Goal: Entertainment & Leisure: Consume media (video, audio)

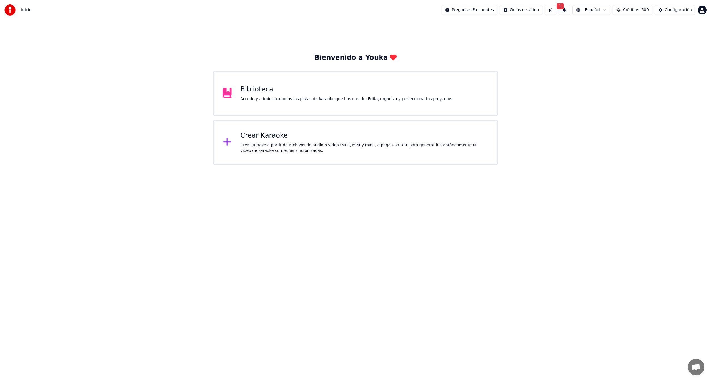
click at [287, 141] on div "Crear Karaoke Crea karaoke a partir de archivos de audio o video (MP3, MP4 y má…" at bounding box center [365, 142] width 248 height 22
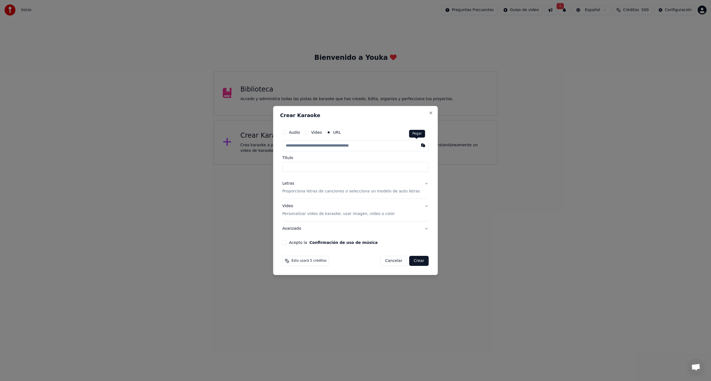
click at [418, 147] on button "button" at bounding box center [423, 145] width 11 height 10
type input "**********"
click at [316, 166] on input "**********" at bounding box center [355, 167] width 146 height 10
click at [287, 243] on button "Acepto la Confirmación de uso de música" at bounding box center [284, 242] width 4 height 4
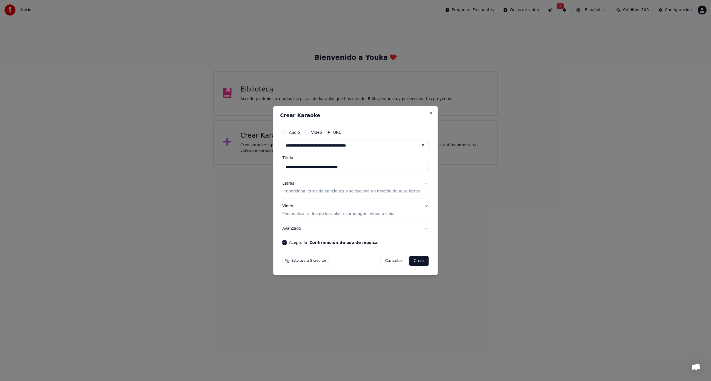
click at [409, 261] on button "Crear" at bounding box center [418, 261] width 19 height 10
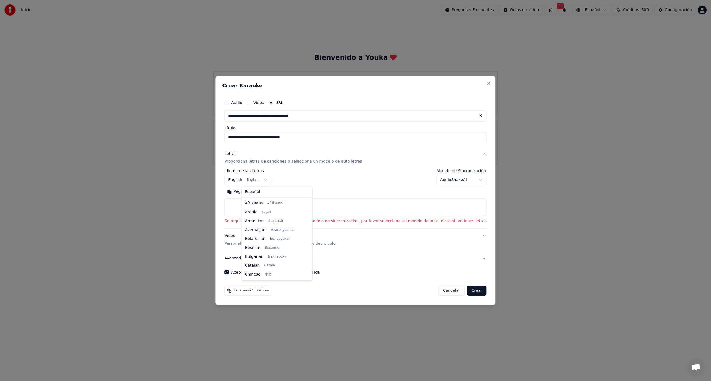
click at [277, 164] on body "**********" at bounding box center [355, 82] width 711 height 164
select select "**"
click at [272, 190] on button "Buscar" at bounding box center [259, 191] width 25 height 9
type textarea "**********"
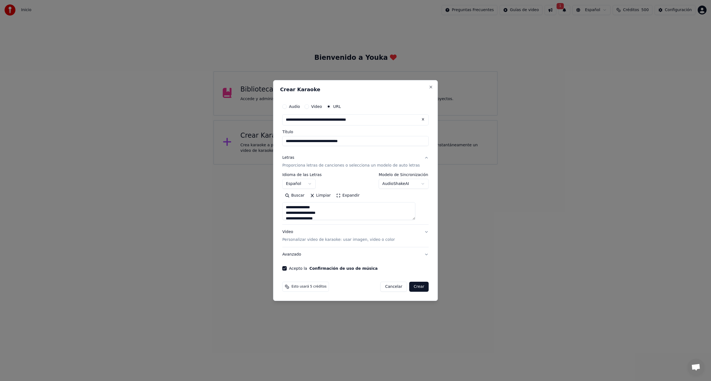
click at [414, 287] on button "Crear" at bounding box center [418, 286] width 19 height 10
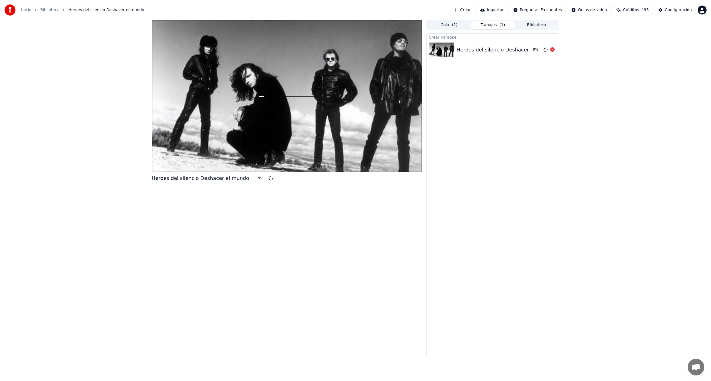
click at [554, 50] on icon at bounding box center [552, 49] width 4 height 4
click at [472, 11] on button "Crear" at bounding box center [462, 10] width 24 height 10
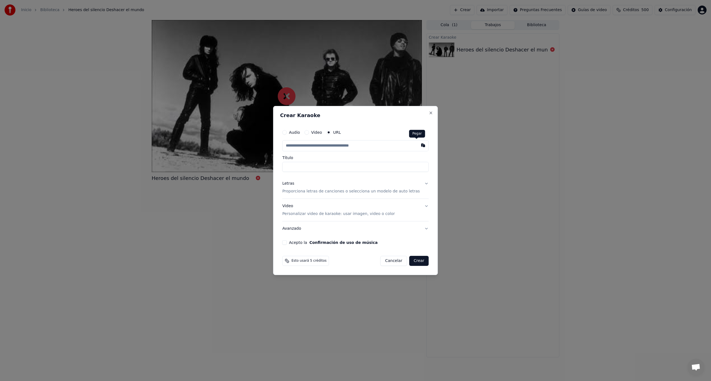
click at [418, 147] on button "button" at bounding box center [423, 145] width 11 height 10
type input "**********"
click at [287, 243] on button "Acepto la Confirmación de uso de música" at bounding box center [284, 242] width 4 height 4
click at [413, 262] on button "Crear" at bounding box center [418, 261] width 19 height 10
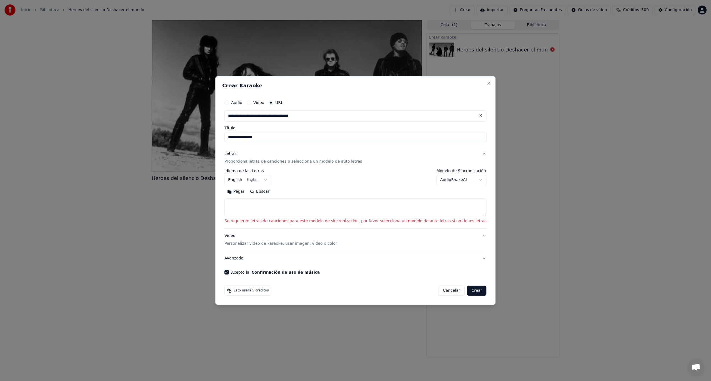
click at [264, 182] on body "**********" at bounding box center [355, 190] width 711 height 381
select select "**"
click at [272, 193] on button "Buscar" at bounding box center [259, 191] width 25 height 9
type textarea "**********"
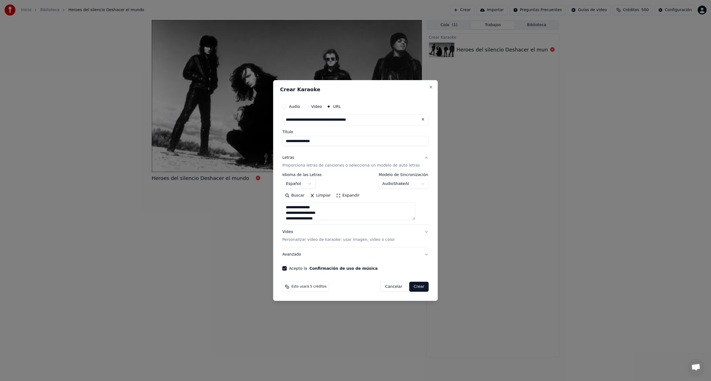
click at [418, 288] on button "Crear" at bounding box center [418, 286] width 19 height 10
select select
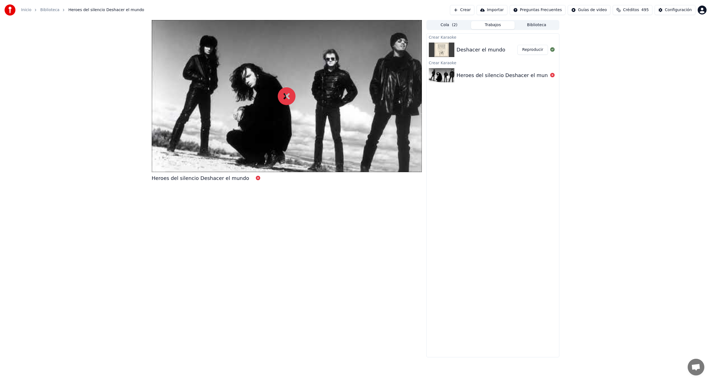
click at [537, 51] on button "Reproducir" at bounding box center [532, 50] width 31 height 10
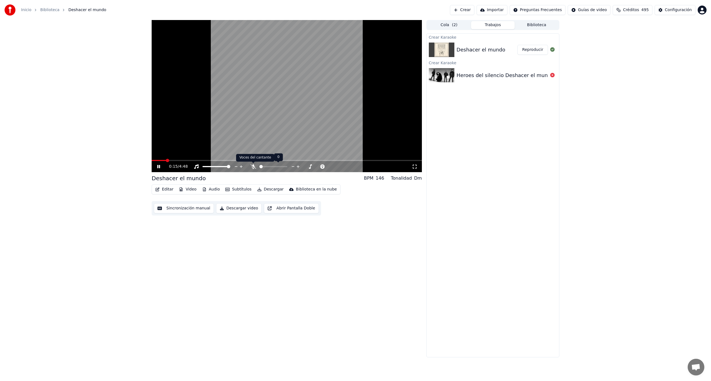
click at [252, 166] on icon at bounding box center [254, 166] width 6 height 4
click at [271, 166] on span at bounding box center [265, 166] width 12 height 1
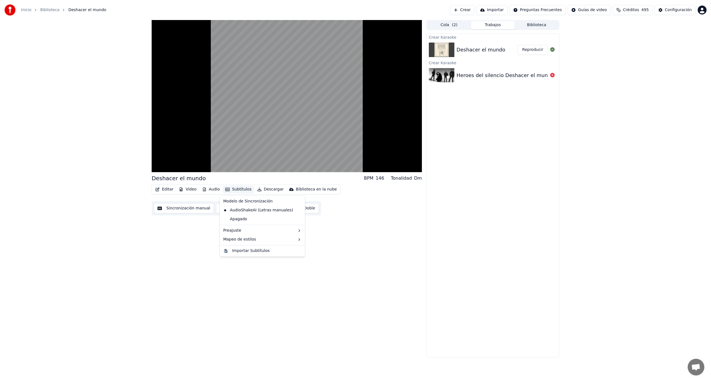
click at [234, 187] on button "Subtítulos" at bounding box center [238, 189] width 31 height 8
click at [376, 238] on div "Deshacer el mundo BPM 146 Tonalidad Dm Editar Video Audio Subtítulos Descargar …" at bounding box center [287, 188] width 270 height 337
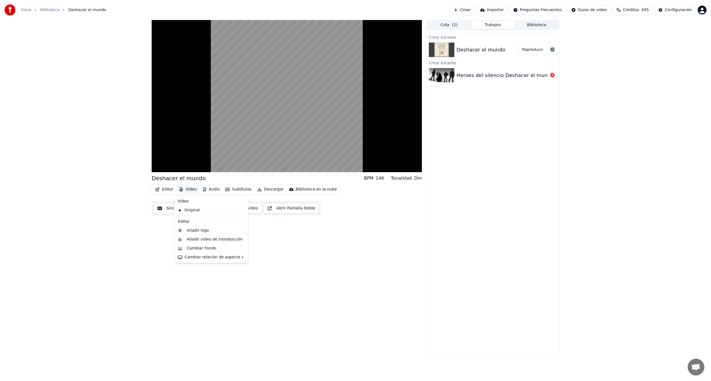
click at [191, 189] on button "Video" at bounding box center [188, 189] width 22 height 8
click at [279, 259] on div "Horizontal - 16:9" at bounding box center [268, 259] width 32 height 6
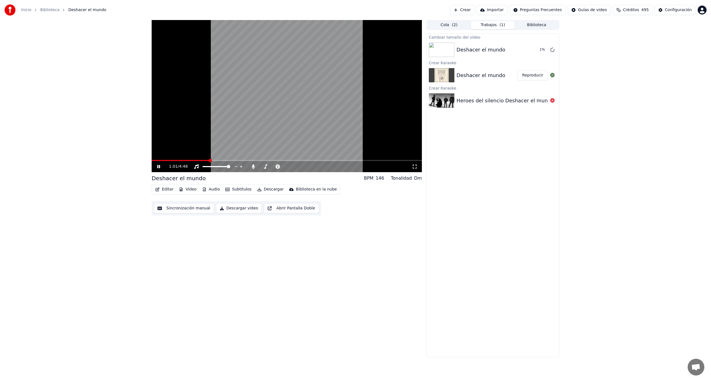
click at [286, 104] on video at bounding box center [287, 96] width 270 height 152
click at [538, 45] on button "Reproducir" at bounding box center [532, 50] width 31 height 10
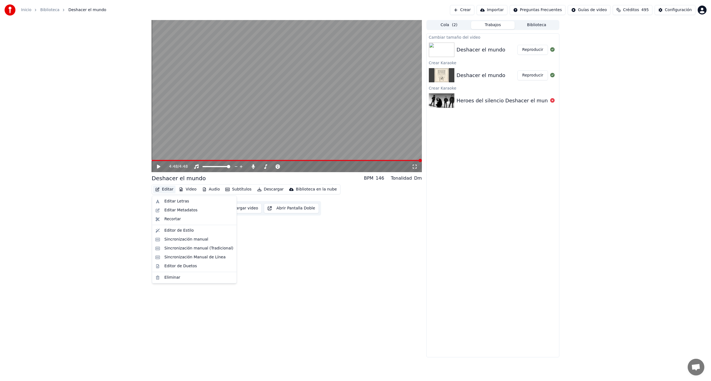
click at [167, 191] on button "Editar" at bounding box center [164, 189] width 22 height 8
click at [183, 200] on div "Editar Letras" at bounding box center [176, 201] width 25 height 6
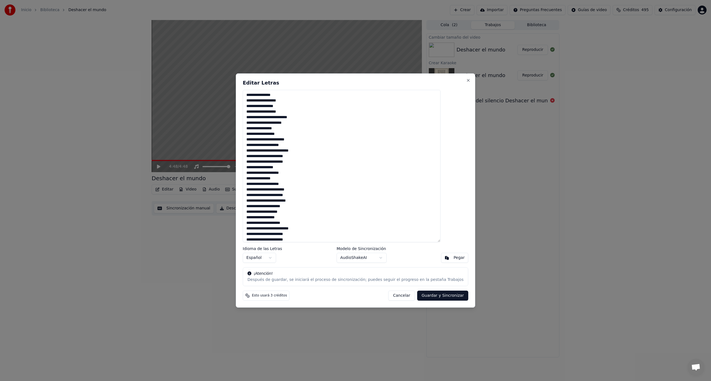
click at [452, 79] on div "**********" at bounding box center [355, 190] width 239 height 234
click at [466, 80] on button "Close" at bounding box center [468, 80] width 4 height 4
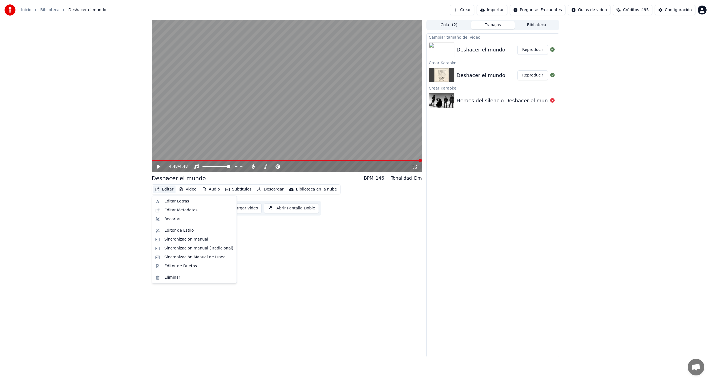
click at [167, 190] on button "Editar" at bounding box center [164, 189] width 22 height 8
click at [199, 248] on div "Sincronización manual (Tradicional)" at bounding box center [198, 248] width 69 height 6
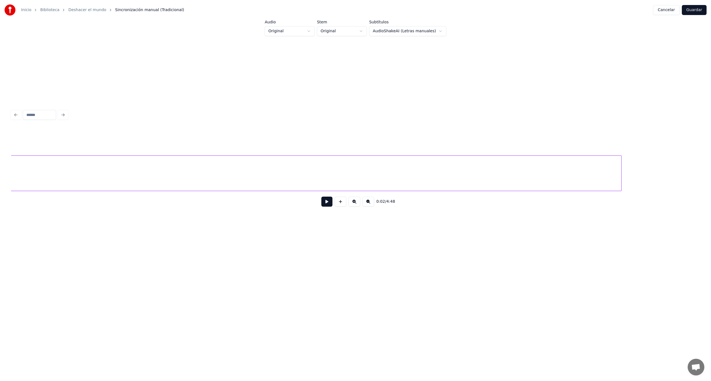
scroll to position [0, 42763]
click at [55, 166] on div at bounding box center [55, 173] width 2 height 35
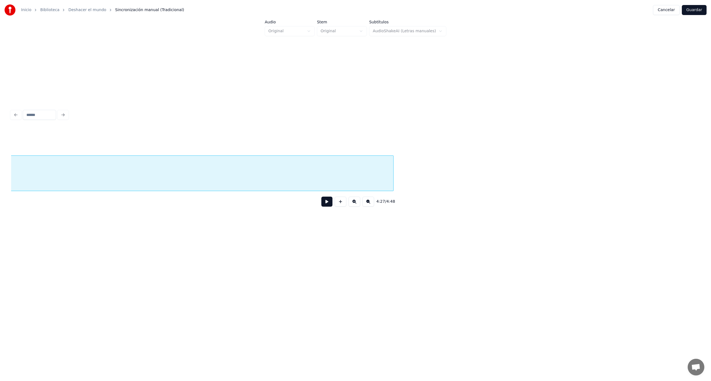
scroll to position [0, 42402]
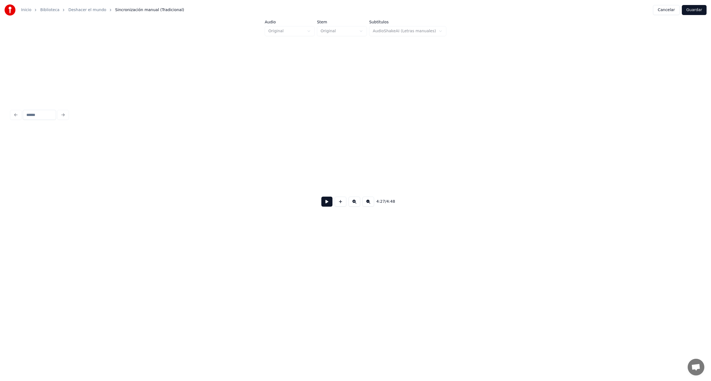
click at [0, 178] on div "Inicio Biblioteca Deshacer el mundo Sincronización manual (Tradicional) Cancela…" at bounding box center [355, 136] width 711 height 273
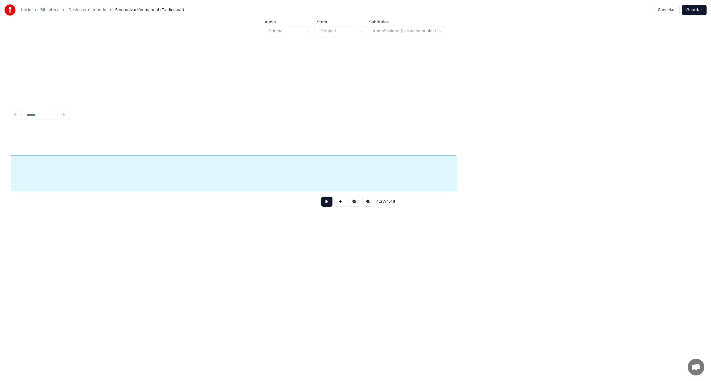
scroll to position [0, 41886]
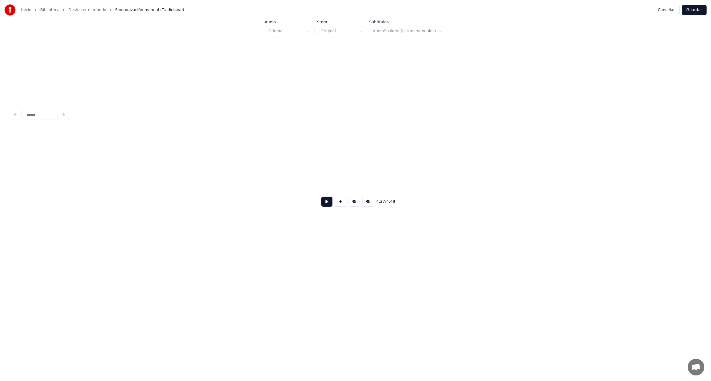
click at [1, 189] on div "Inicio Biblioteca Deshacer el mundo Sincronización manual (Tradicional) Cancela…" at bounding box center [355, 136] width 711 height 273
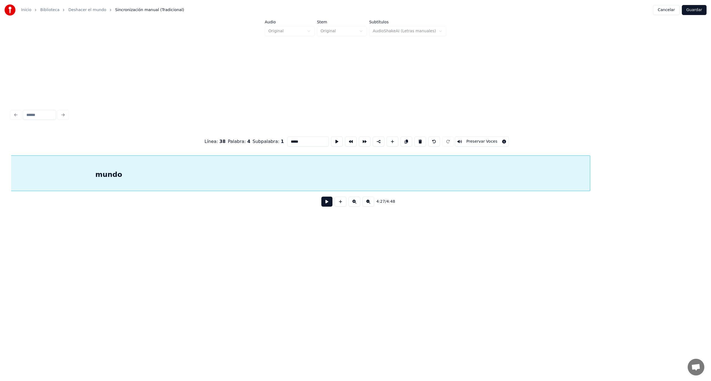
click at [269, 168] on div "mundo" at bounding box center [109, 175] width 962 height 38
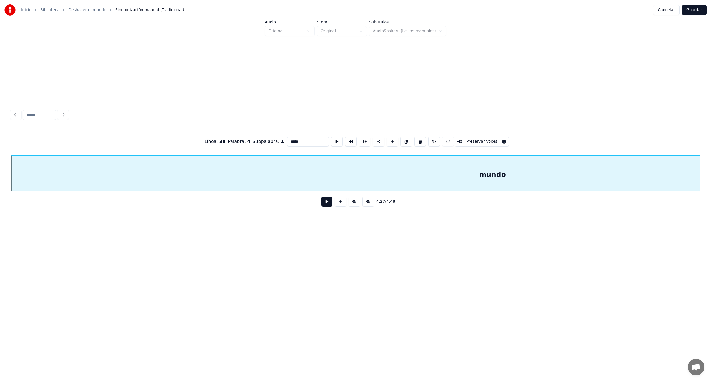
click at [324, 204] on button at bounding box center [326, 201] width 11 height 10
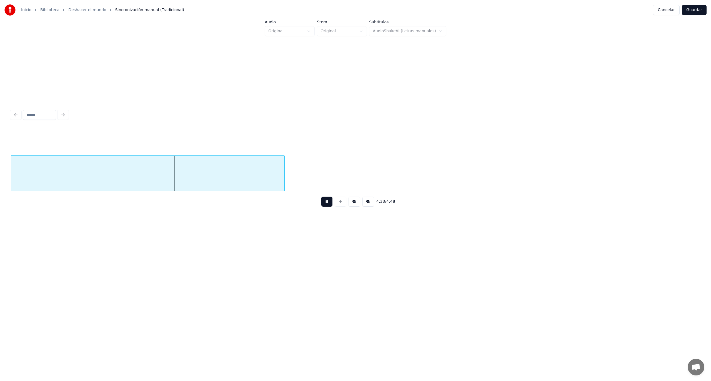
click at [329, 205] on button at bounding box center [326, 201] width 11 height 10
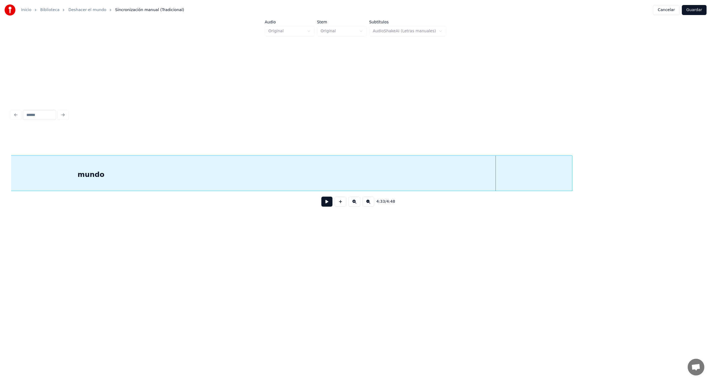
scroll to position [0, 41280]
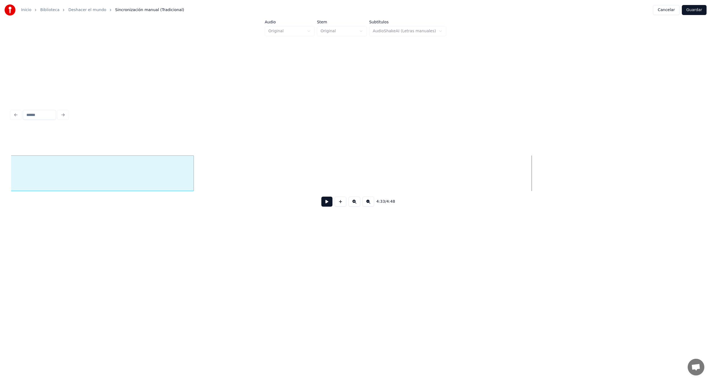
click at [192, 174] on div at bounding box center [193, 173] width 2 height 35
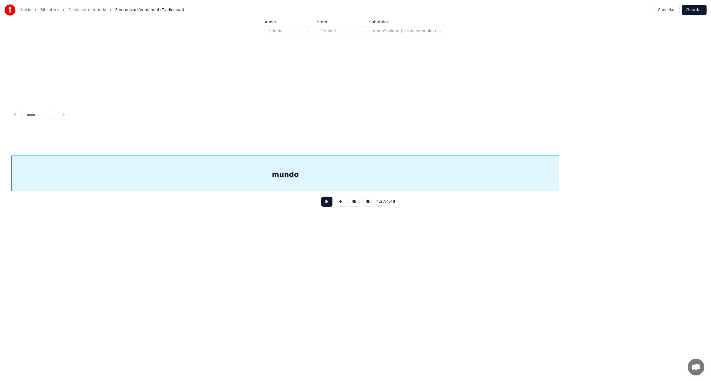
click at [331, 200] on button at bounding box center [326, 201] width 11 height 10
click at [321, 196] on button at bounding box center [326, 201] width 11 height 10
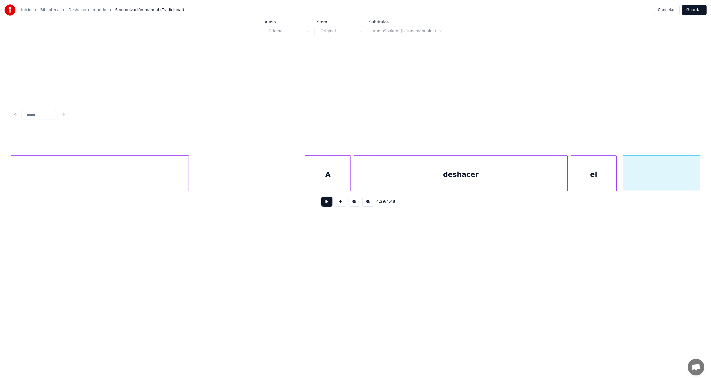
scroll to position [0, 40387]
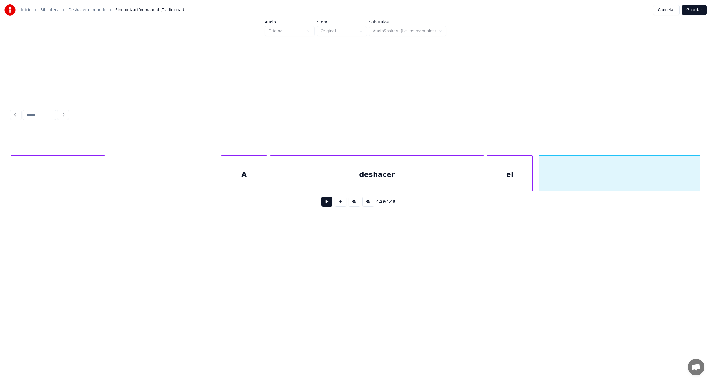
click at [502, 177] on div "el" at bounding box center [509, 175] width 45 height 38
type input "**"
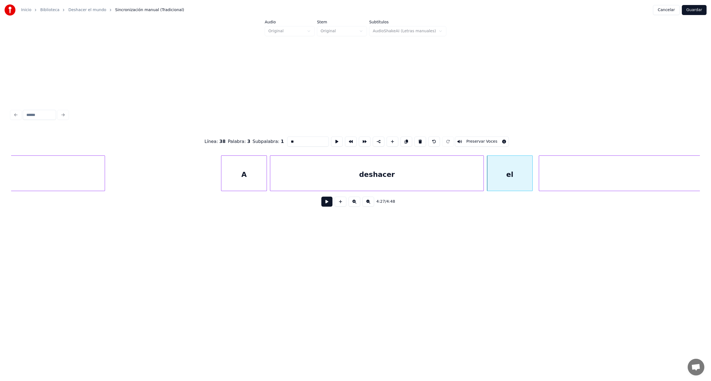
click at [323, 204] on button at bounding box center [326, 201] width 11 height 10
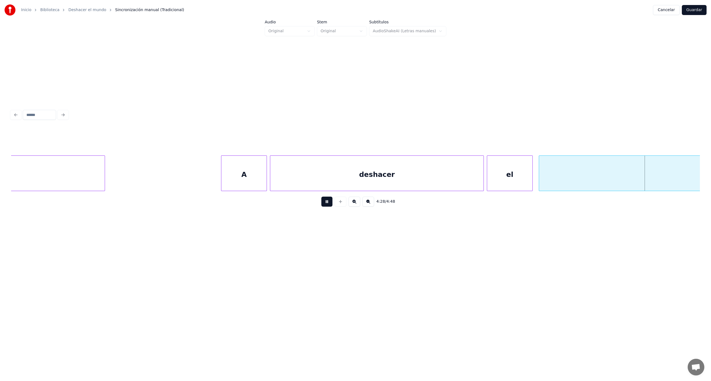
click at [323, 204] on button at bounding box center [326, 201] width 11 height 10
click at [535, 181] on div at bounding box center [536, 173] width 2 height 35
click at [507, 184] on div "el" at bounding box center [509, 175] width 45 height 38
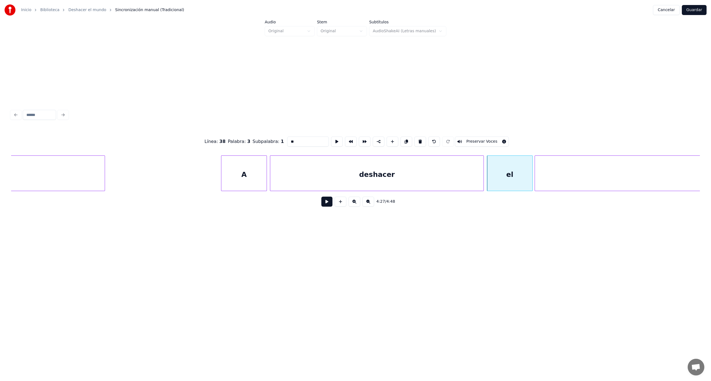
click at [322, 203] on button at bounding box center [326, 201] width 11 height 10
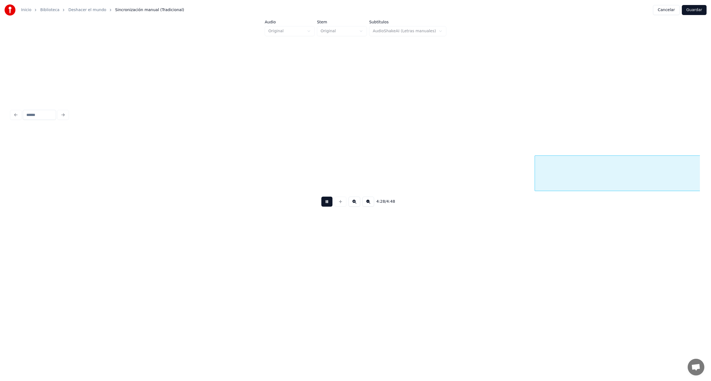
scroll to position [0, 41078]
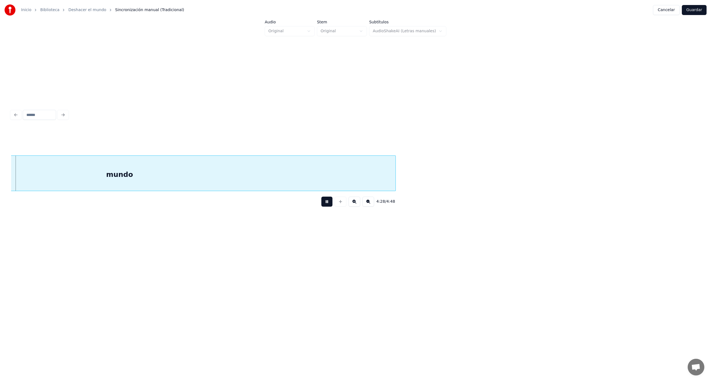
click at [322, 203] on button at bounding box center [326, 201] width 11 height 10
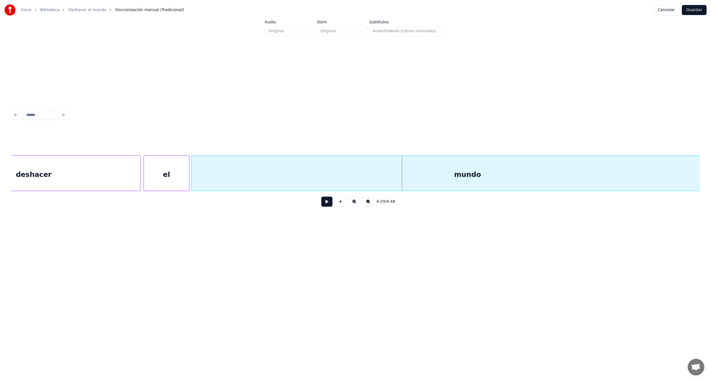
scroll to position [0, 40550]
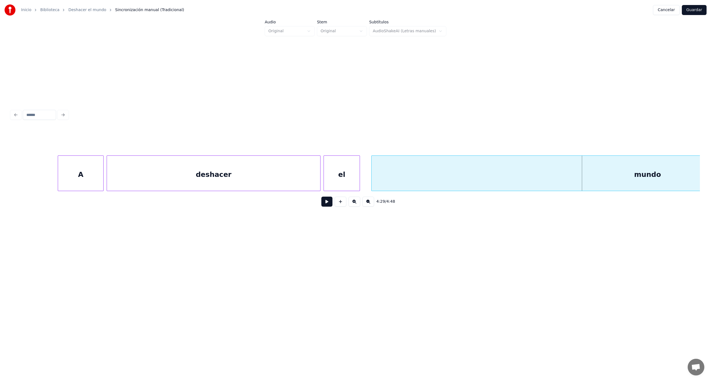
click at [359, 182] on div at bounding box center [359, 173] width 2 height 35
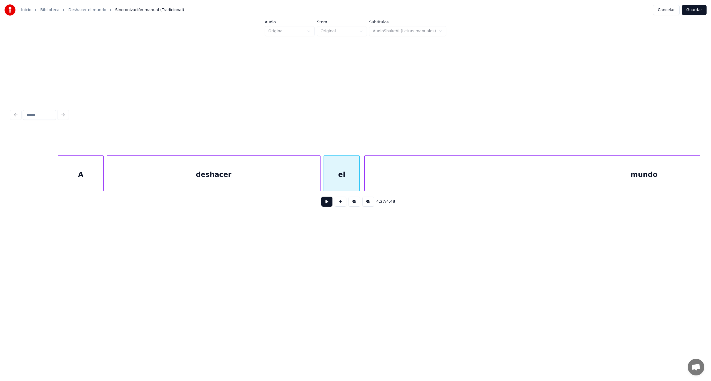
click at [365, 179] on div at bounding box center [366, 173] width 2 height 35
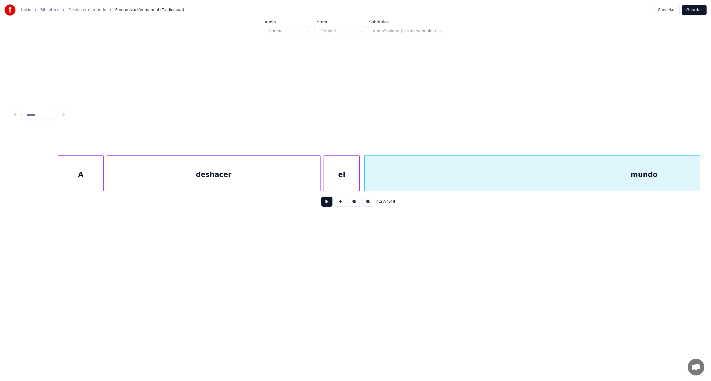
click at [400, 175] on div "mundo" at bounding box center [644, 175] width 559 height 38
click at [328, 206] on button at bounding box center [326, 201] width 11 height 10
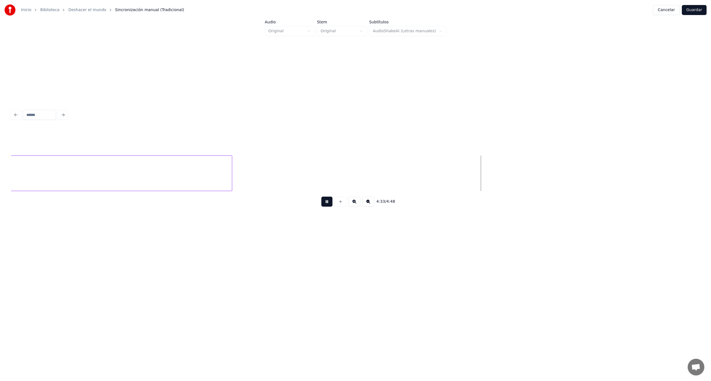
click at [328, 206] on button at bounding box center [326, 201] width 11 height 10
click at [341, 206] on button at bounding box center [341, 201] width 12 height 10
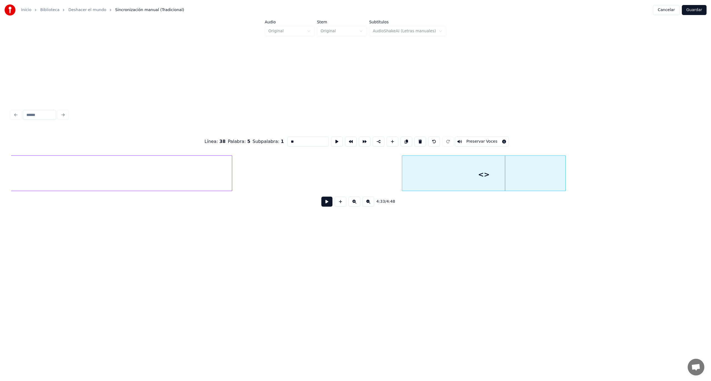
click at [402, 182] on div at bounding box center [403, 173] width 2 height 35
click at [639, 179] on div at bounding box center [639, 173] width 2 height 35
click at [328, 206] on button at bounding box center [326, 201] width 11 height 10
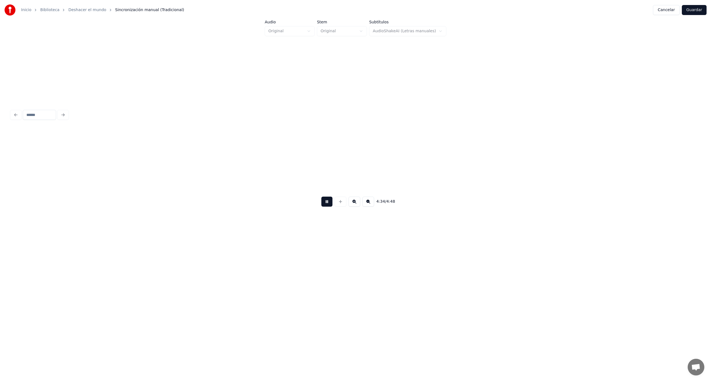
scroll to position [0, 41932]
click at [328, 206] on button at bounding box center [326, 201] width 11 height 10
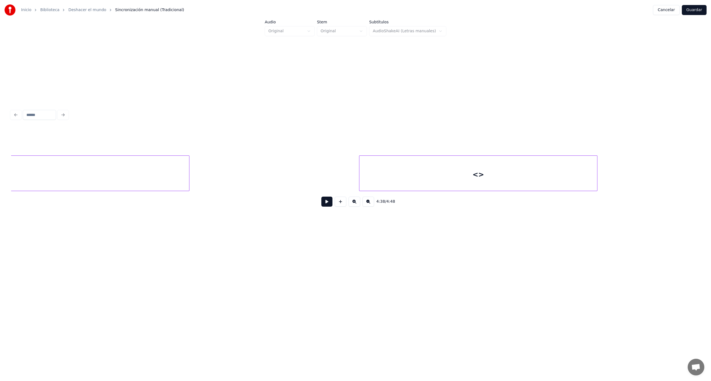
click at [508, 181] on div "<>" at bounding box center [478, 175] width 238 height 38
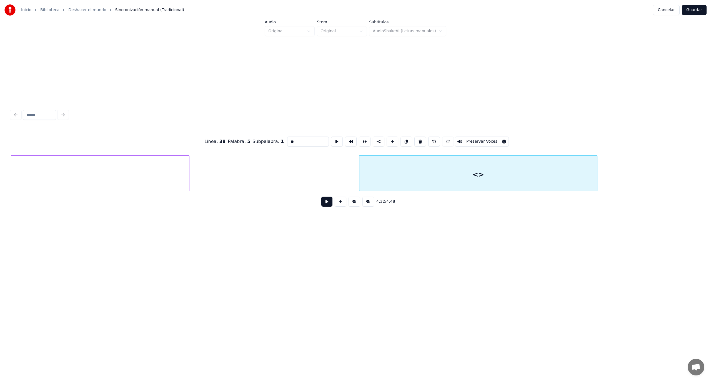
drag, startPoint x: 303, startPoint y: 140, endPoint x: 262, endPoint y: 135, distance: 41.3
click at [262, 135] on div "Línea : 38 Palabra : 5 Subpalabra : 1 ** Preservar Voces" at bounding box center [355, 141] width 689 height 28
type input "**********"
click at [327, 202] on button at bounding box center [326, 201] width 11 height 10
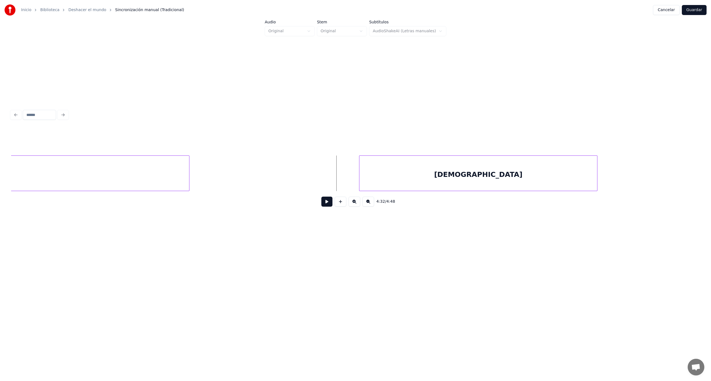
click at [324, 206] on button at bounding box center [326, 201] width 11 height 10
click at [321, 196] on button at bounding box center [326, 201] width 11 height 10
click at [325, 205] on button at bounding box center [326, 201] width 11 height 10
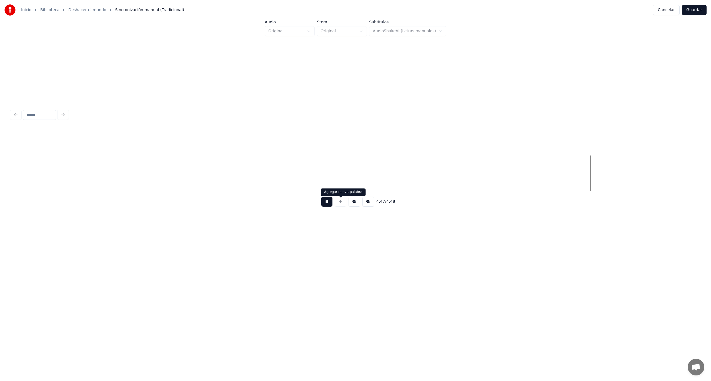
click at [321, 196] on button at bounding box center [326, 201] width 11 height 10
click at [694, 10] on button "Guardar" at bounding box center [694, 10] width 25 height 10
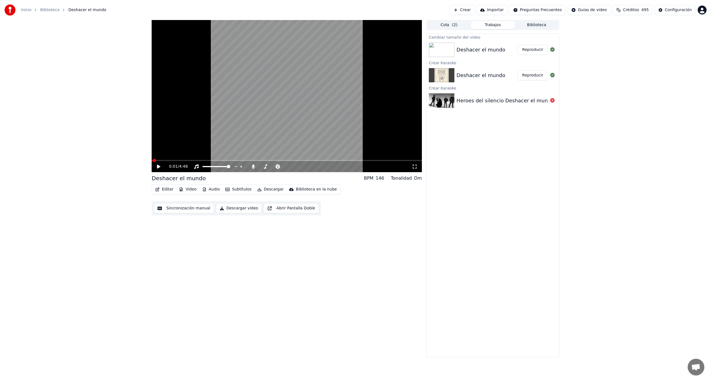
click at [165, 188] on button "Editar" at bounding box center [164, 189] width 22 height 8
click at [205, 240] on div "Añadir logo" at bounding box center [198, 239] width 22 height 6
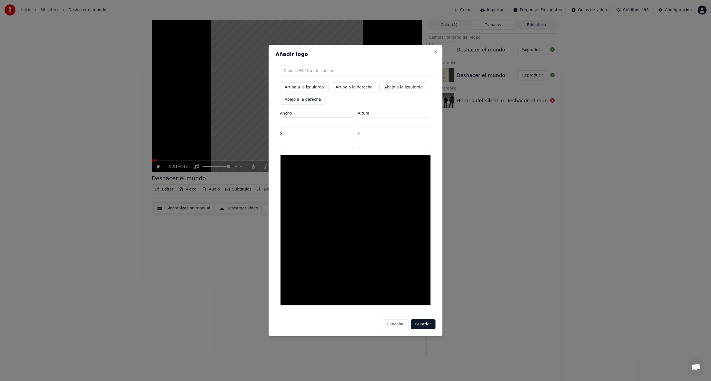
click at [340, 71] on input "file" at bounding box center [355, 71] width 151 height 10
type input "**********"
click at [428, 325] on button "Guardar" at bounding box center [423, 324] width 25 height 10
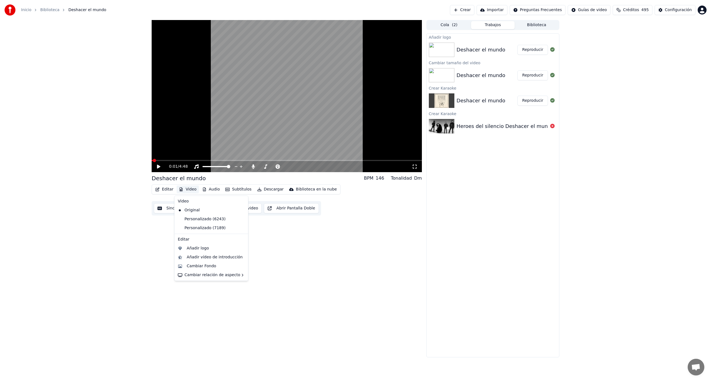
click at [192, 191] on button "Video" at bounding box center [188, 189] width 22 height 8
click at [204, 267] on div "Cambiar Fondo" at bounding box center [201, 266] width 29 height 6
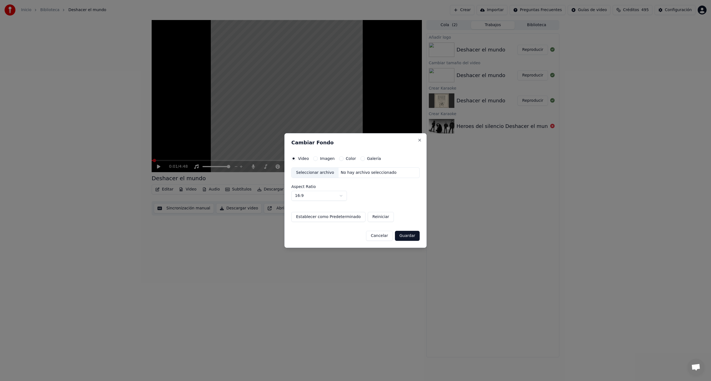
click at [322, 172] on div "Seleccionar archivo" at bounding box center [315, 172] width 47 height 10
click at [317, 159] on div "Imagen" at bounding box center [323, 158] width 21 height 4
click at [315, 158] on button "Imagen" at bounding box center [315, 158] width 4 height 4
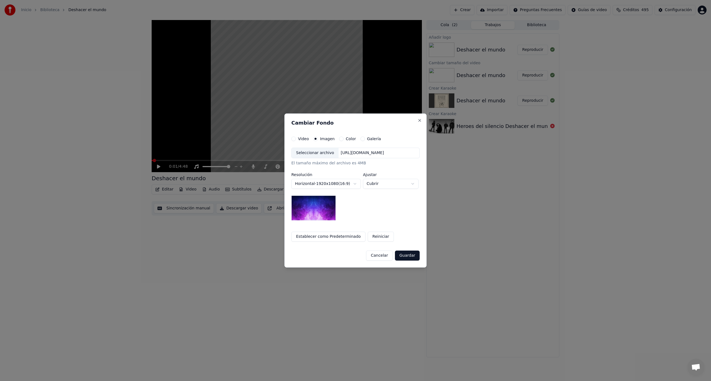
click at [316, 151] on div "Seleccionar archivo" at bounding box center [315, 153] width 47 height 10
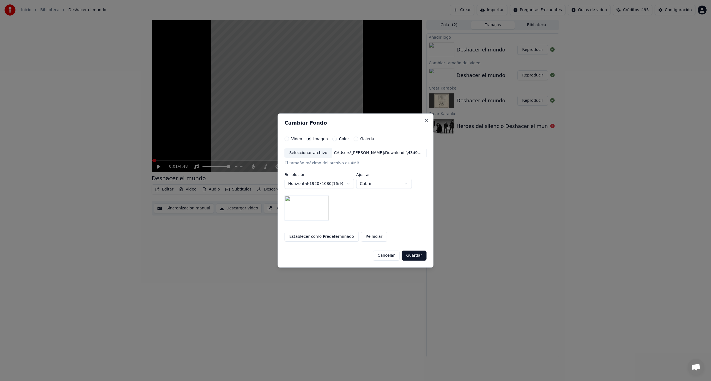
click at [321, 206] on img at bounding box center [307, 207] width 44 height 25
click at [412, 256] on button "Guardar" at bounding box center [414, 255] width 25 height 10
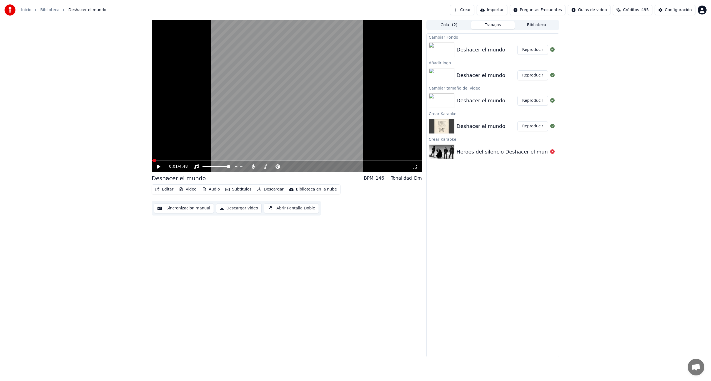
click at [531, 53] on button "Reproducir" at bounding box center [532, 50] width 31 height 10
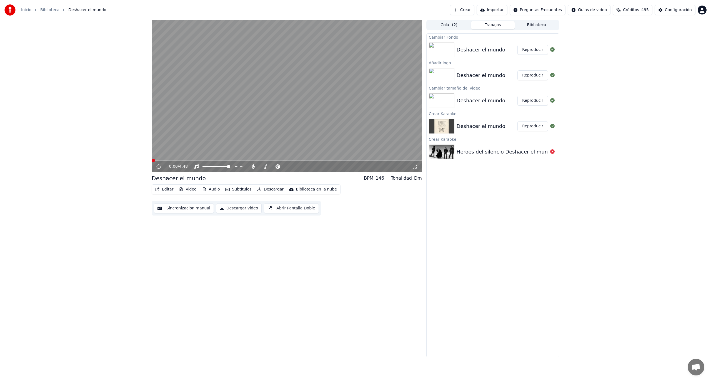
click at [517, 45] on button "Reproducir" at bounding box center [532, 50] width 31 height 10
click at [186, 188] on button "Video" at bounding box center [188, 189] width 22 height 8
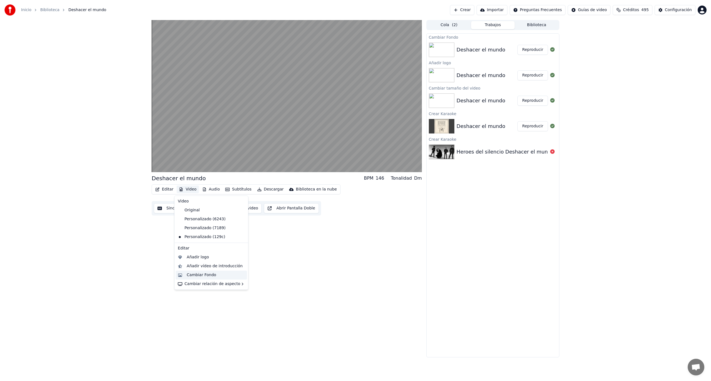
click at [208, 276] on div "Cambiar Fondo" at bounding box center [201, 275] width 29 height 6
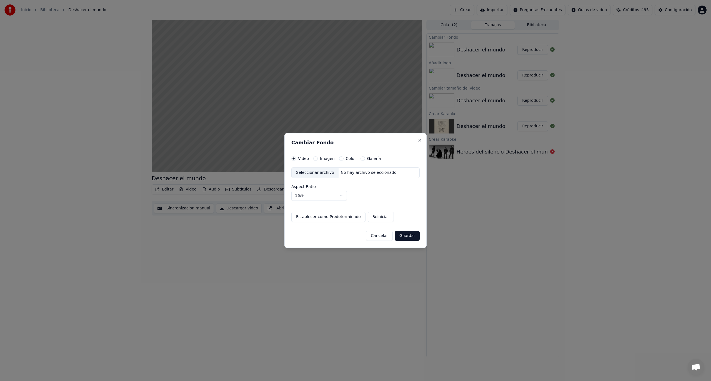
click at [325, 157] on label "Imagen" at bounding box center [327, 158] width 15 height 4
click at [318, 157] on button "Imagen" at bounding box center [315, 158] width 4 height 4
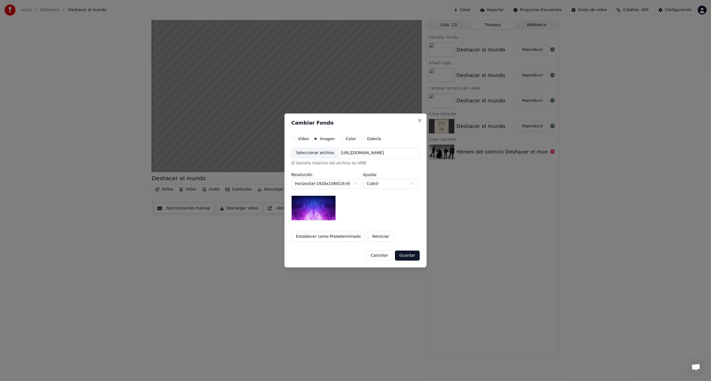
click at [308, 152] on div "Seleccionar archivo" at bounding box center [315, 153] width 47 height 10
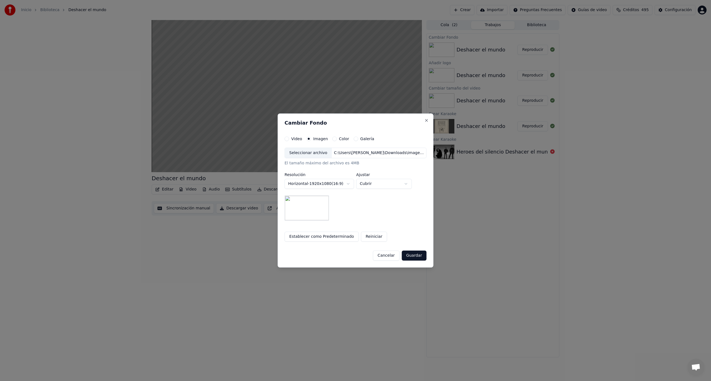
click at [415, 256] on button "Guardar" at bounding box center [414, 255] width 25 height 10
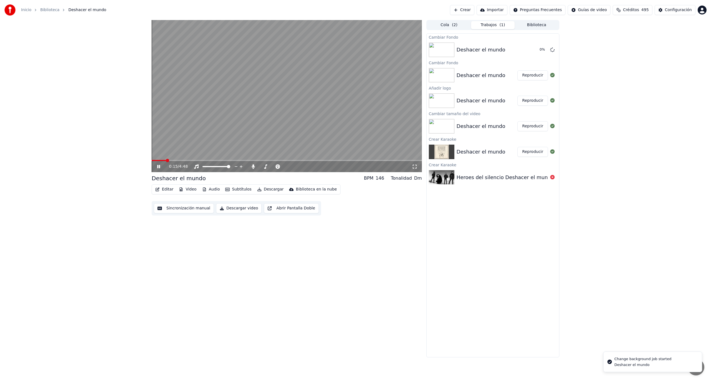
click at [159, 166] on icon at bounding box center [162, 166] width 13 height 4
click at [536, 52] on button "Reproducir" at bounding box center [532, 50] width 31 height 10
click at [517, 45] on button "Reproducir" at bounding box center [532, 50] width 31 height 10
click at [157, 166] on icon at bounding box center [158, 166] width 3 height 3
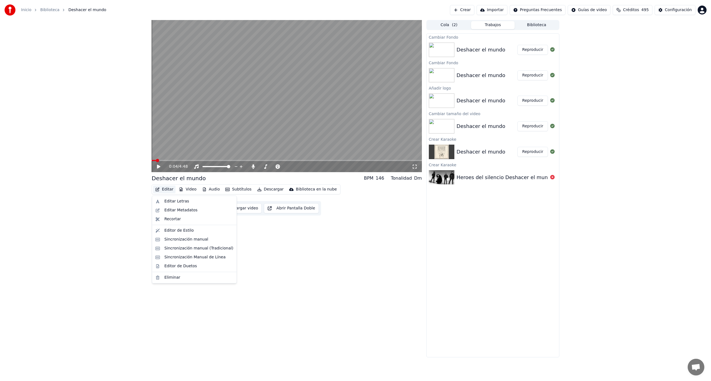
click at [166, 189] on button "Editar" at bounding box center [164, 189] width 22 height 8
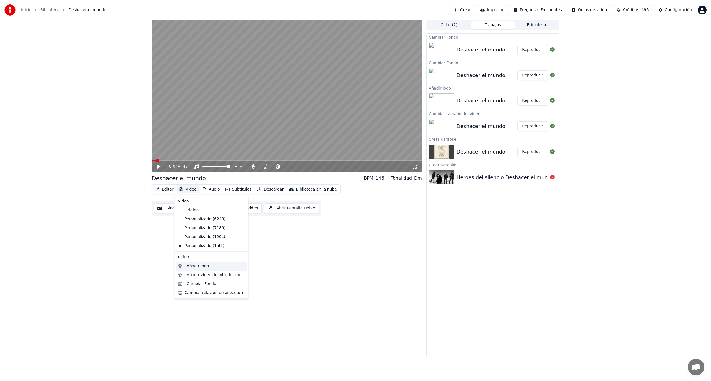
click at [206, 264] on div "Añadir logo" at bounding box center [198, 266] width 22 height 6
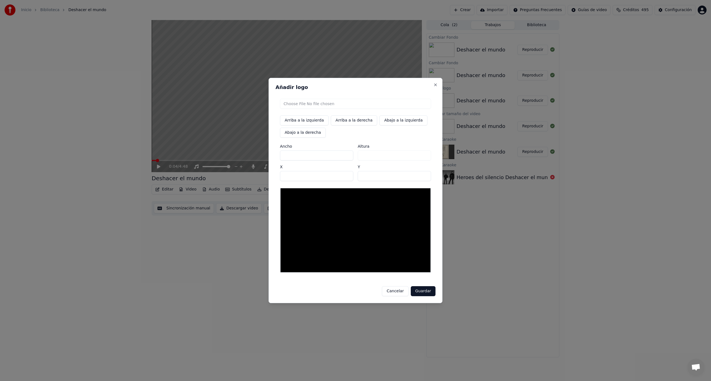
click at [311, 104] on input "file" at bounding box center [355, 104] width 151 height 10
type input "**********"
click at [401, 120] on button "Abajo a la izquierda" at bounding box center [403, 120] width 48 height 10
type input "***"
click at [296, 134] on button "Abajo a la derecha" at bounding box center [303, 132] width 46 height 10
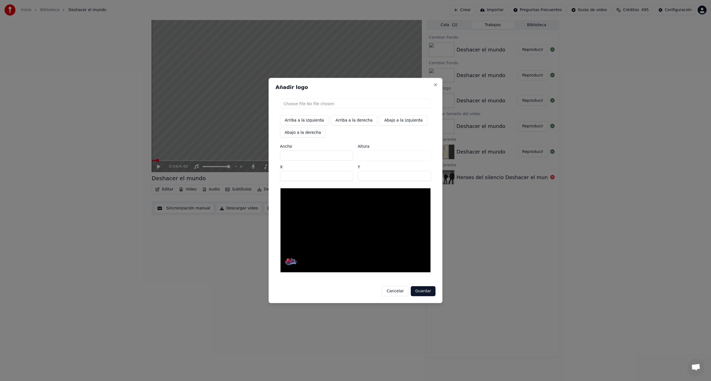
type input "****"
click at [431, 292] on button "Guardar" at bounding box center [423, 291] width 25 height 10
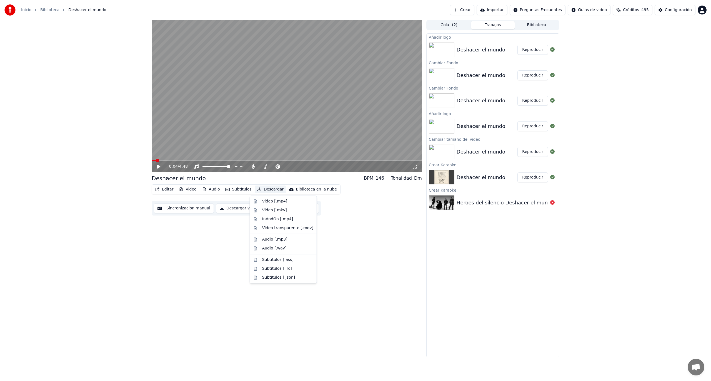
click at [263, 189] on button "Descargar" at bounding box center [270, 189] width 31 height 8
click at [280, 202] on div "Video [.mp4]" at bounding box center [274, 201] width 25 height 6
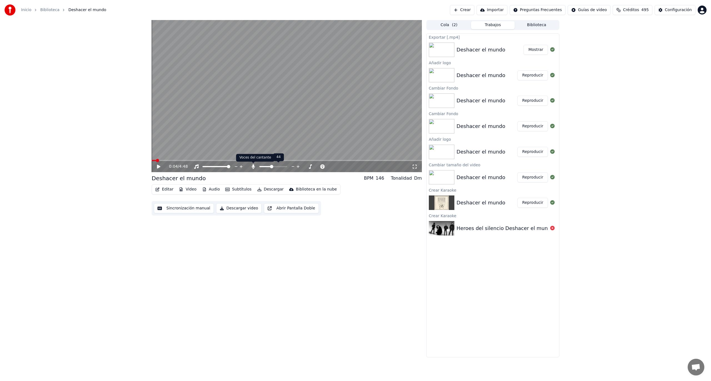
click at [253, 167] on icon at bounding box center [253, 166] width 3 height 4
drag, startPoint x: 237, startPoint y: 209, endPoint x: 171, endPoint y: 204, distance: 67.1
click at [167, 235] on div "0:04 / 4:48 Deshacer el mundo BPM 146 Tonalidad Dm Editar Video Audio Subtítulo…" at bounding box center [287, 188] width 270 height 337
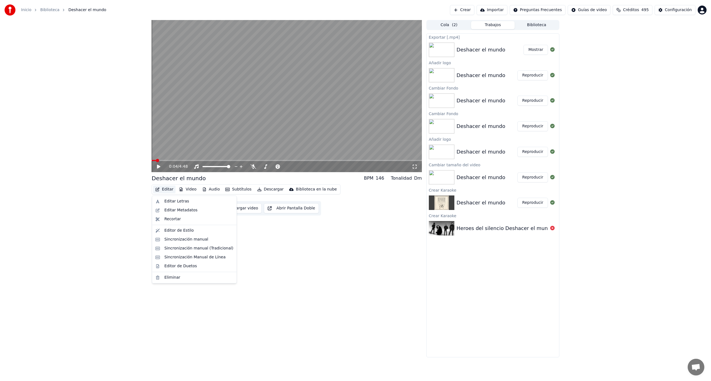
click at [165, 191] on button "Editar" at bounding box center [164, 189] width 22 height 8
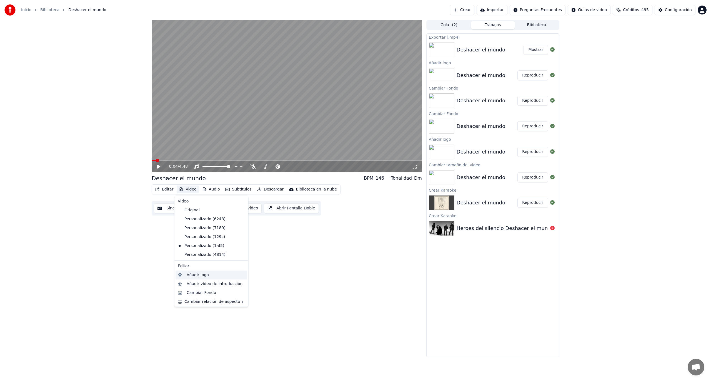
click at [204, 273] on div "Añadir logo" at bounding box center [198, 275] width 22 height 6
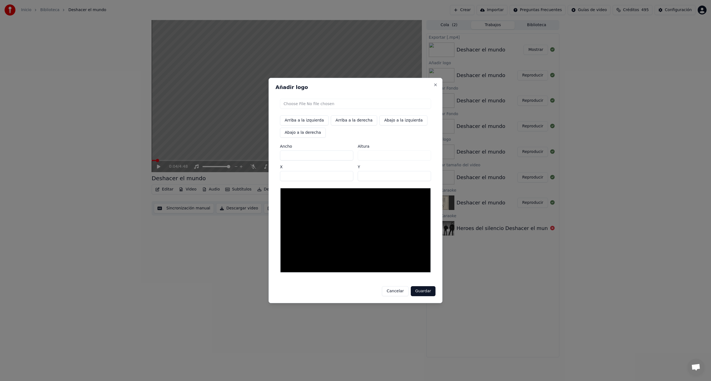
click at [297, 103] on input "file" at bounding box center [355, 104] width 151 height 10
type input "**********"
click at [424, 289] on button "Guardar" at bounding box center [423, 291] width 25 height 10
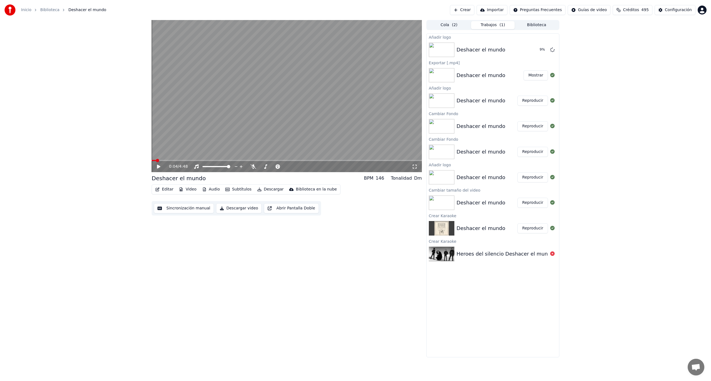
click at [495, 76] on div "Deshacer el mundo" at bounding box center [481, 75] width 49 height 8
click at [541, 75] on button "Mostrar" at bounding box center [536, 75] width 24 height 10
click at [540, 47] on button "Reproducir" at bounding box center [532, 50] width 31 height 10
click at [517, 45] on button "Reproducir" at bounding box center [532, 50] width 31 height 10
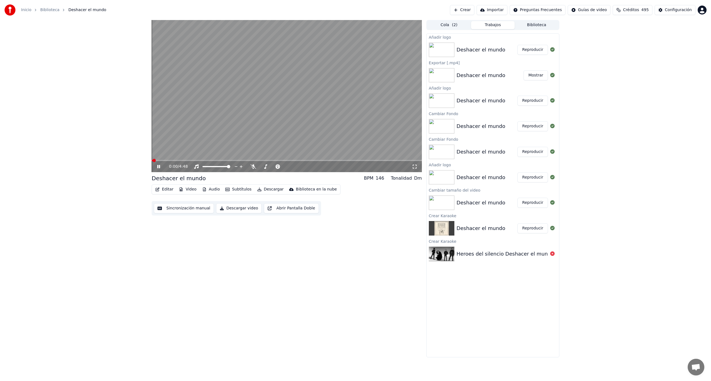
click at [160, 166] on icon at bounding box center [162, 166] width 13 height 4
click at [238, 208] on button "Descargar video" at bounding box center [239, 208] width 46 height 10
click at [216, 203] on button "Descargar video" at bounding box center [239, 208] width 46 height 10
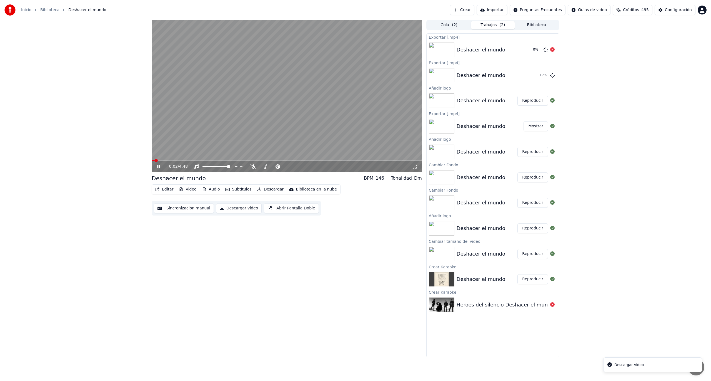
click at [460, 48] on div "Deshacer el mundo" at bounding box center [481, 50] width 49 height 8
click at [159, 166] on icon at bounding box center [158, 166] width 3 height 3
click at [553, 76] on icon at bounding box center [552, 75] width 4 height 4
click at [552, 50] on icon at bounding box center [552, 49] width 4 height 4
click at [234, 208] on button "Descargar video" at bounding box center [239, 208] width 46 height 10
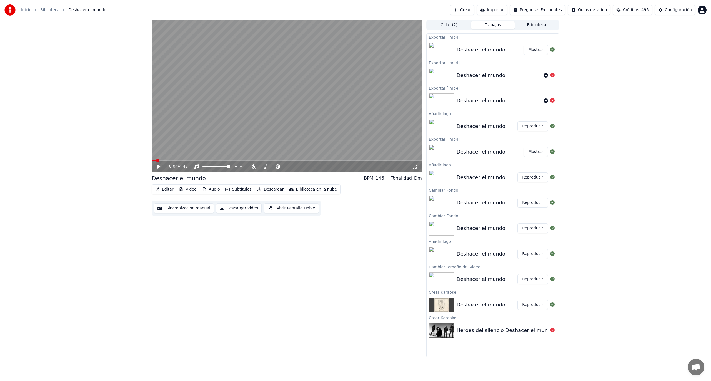
click at [534, 50] on button "Mostrar" at bounding box center [536, 50] width 24 height 10
